Goal: Navigation & Orientation: Go to known website

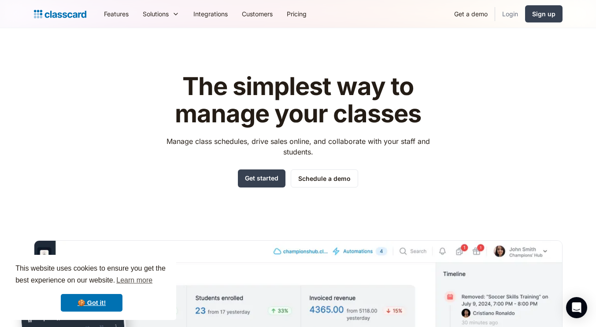
click at [517, 12] on link "Login" at bounding box center [510, 14] width 30 height 20
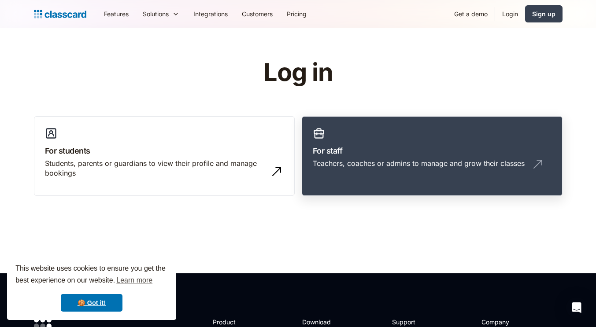
click at [342, 140] on link "For staff Teachers, coaches or admins to manage and grow their classes" at bounding box center [432, 156] width 261 height 80
